Goal: Learn about a topic: Learn about a topic

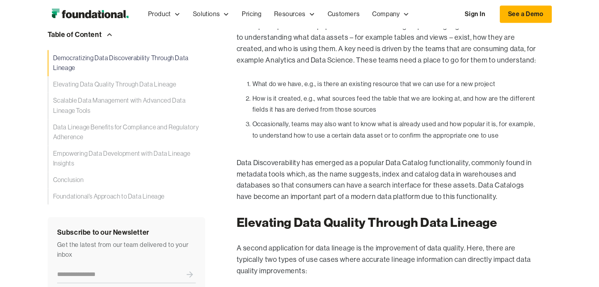
scroll to position [551, 0]
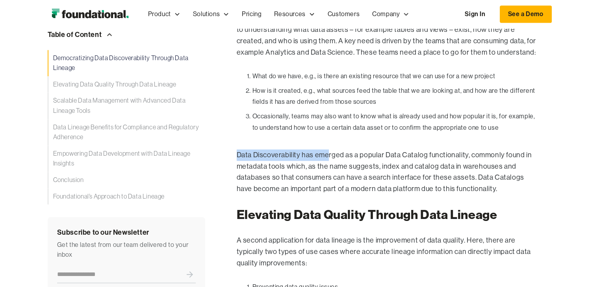
drag, startPoint x: 237, startPoint y: 155, endPoint x: 328, endPoint y: 155, distance: 91.3
click at [328, 155] on p "Data Discoverability has emerged as a popular Data Catalog functionality, commo…" at bounding box center [388, 172] width 302 height 45
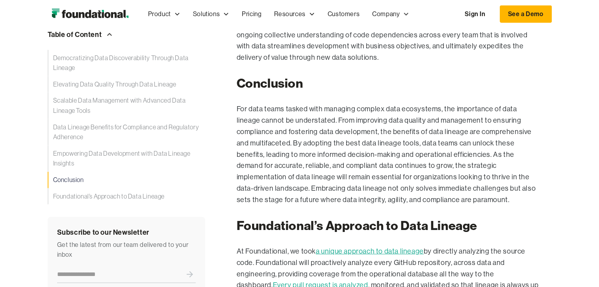
scroll to position [2086, 0]
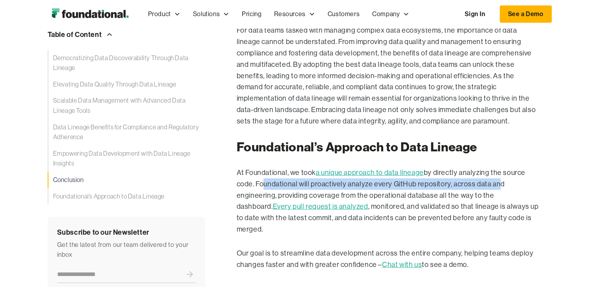
drag, startPoint x: 258, startPoint y: 150, endPoint x: 492, endPoint y: 152, distance: 233.8
click at [492, 167] on p "At Foundational, we took a unique approach to data lineage by directly analyzin…" at bounding box center [388, 201] width 302 height 68
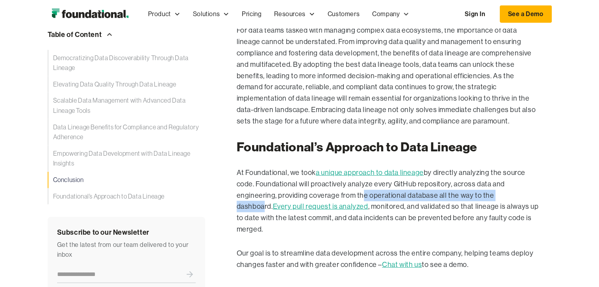
drag, startPoint x: 364, startPoint y: 161, endPoint x: 514, endPoint y: 161, distance: 149.6
click at [515, 167] on p "At Foundational, we took a unique approach to data lineage by directly analyzin…" at bounding box center [388, 201] width 302 height 68
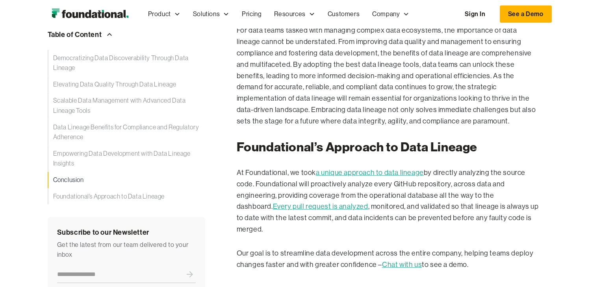
click at [281, 167] on p "At Foundational, we took a unique approach to data lineage by directly analyzin…" at bounding box center [388, 201] width 302 height 68
drag, startPoint x: 243, startPoint y: 211, endPoint x: 346, endPoint y: 210, distance: 103.1
click at [346, 248] on p "Our goal is to streamline data development across the entire company, helping t…" at bounding box center [388, 259] width 302 height 23
click at [362, 248] on p "Our goal is to streamline data development across the entire company, helping t…" at bounding box center [388, 259] width 302 height 23
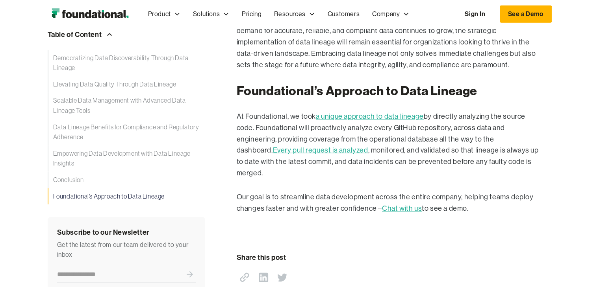
scroll to position [2125, 0]
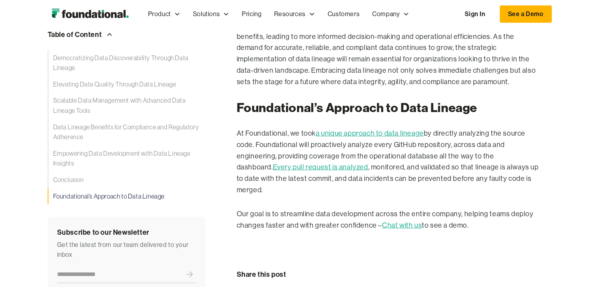
click at [379, 129] on link "a unique approach to data lineage" at bounding box center [370, 133] width 108 height 8
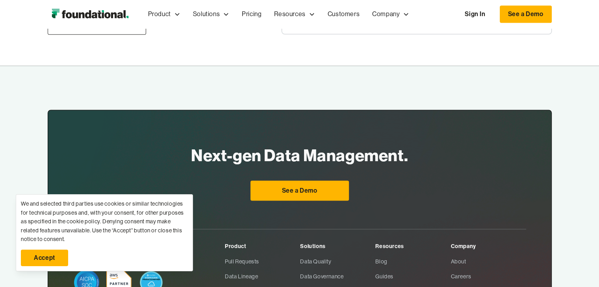
scroll to position [1234, 0]
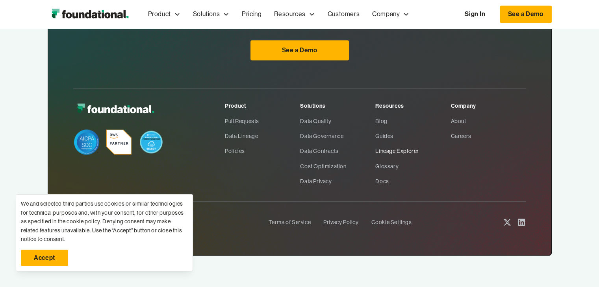
click at [414, 153] on link "Lineage Explorer" at bounding box center [412, 151] width 75 height 15
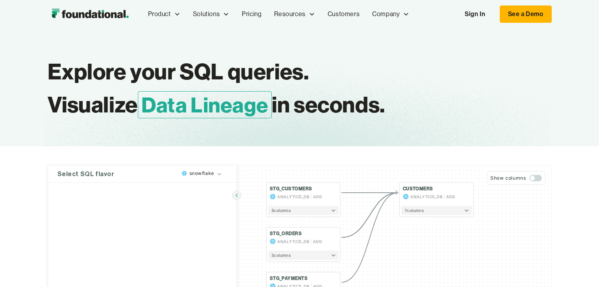
type textarea "**********"
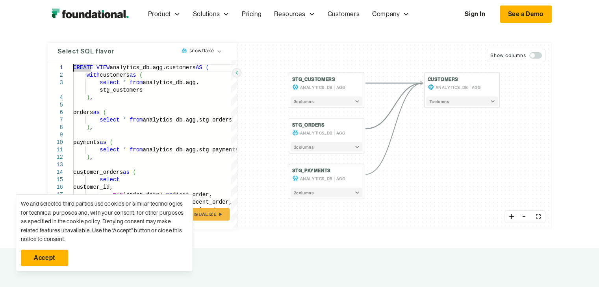
scroll to position [13, 0]
